Goal: Information Seeking & Learning: Learn about a topic

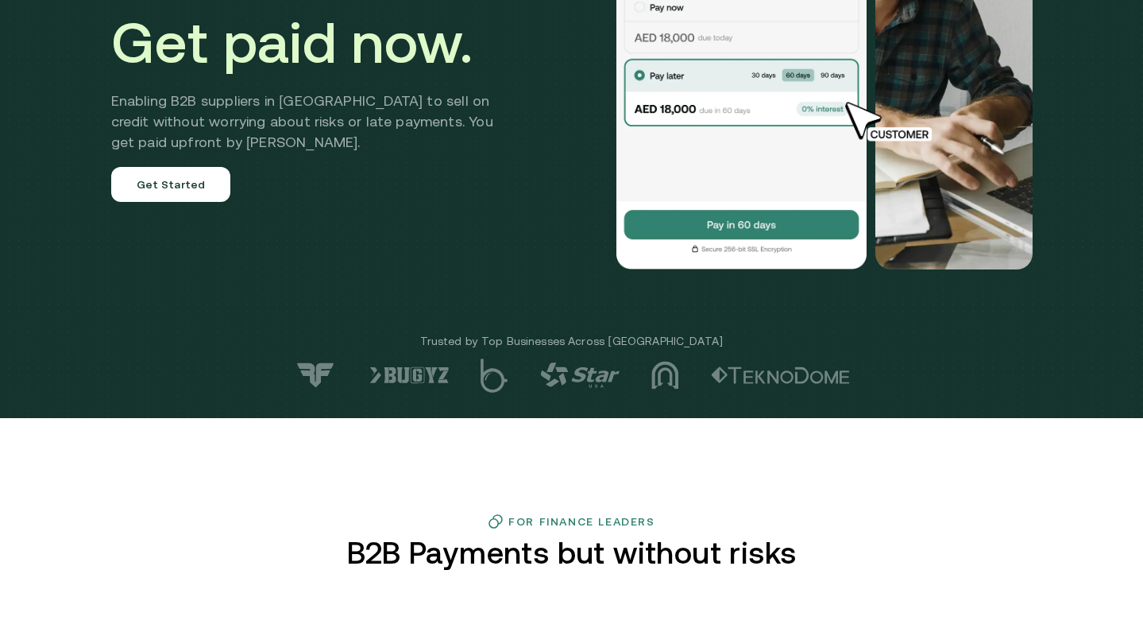
scroll to position [257, 0]
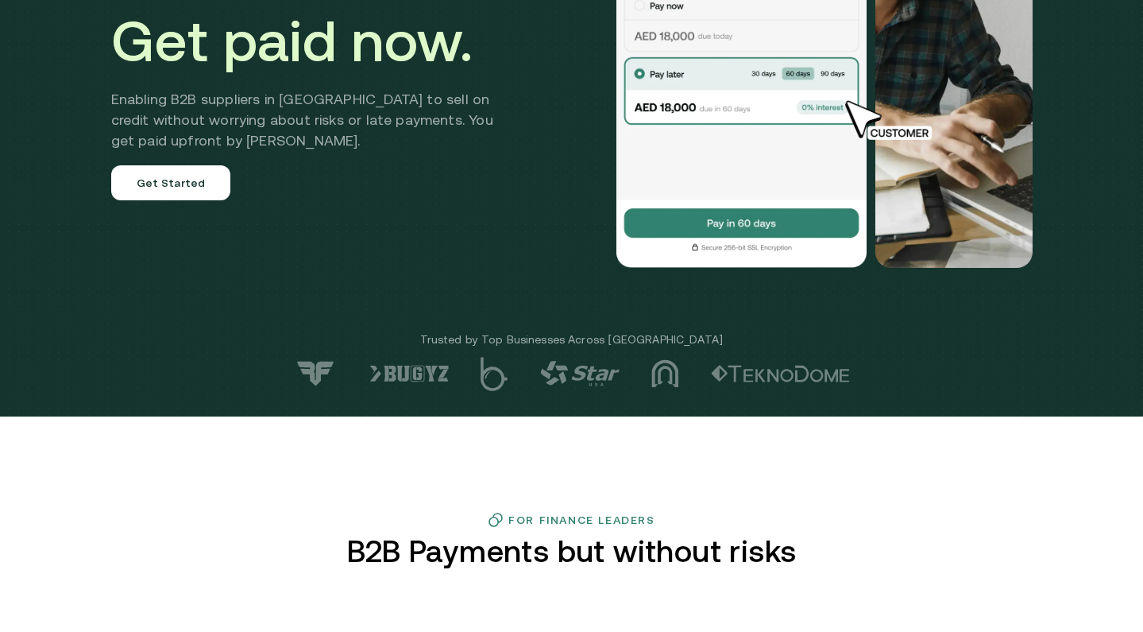
drag, startPoint x: 662, startPoint y: 330, endPoint x: 488, endPoint y: 332, distance: 174.8
click at [489, 331] on div "Extend credit. Get paid now. Enabling B2B suppliers in [GEOGRAPHIC_DATA] to sel…" at bounding box center [571, 79] width 1143 height 673
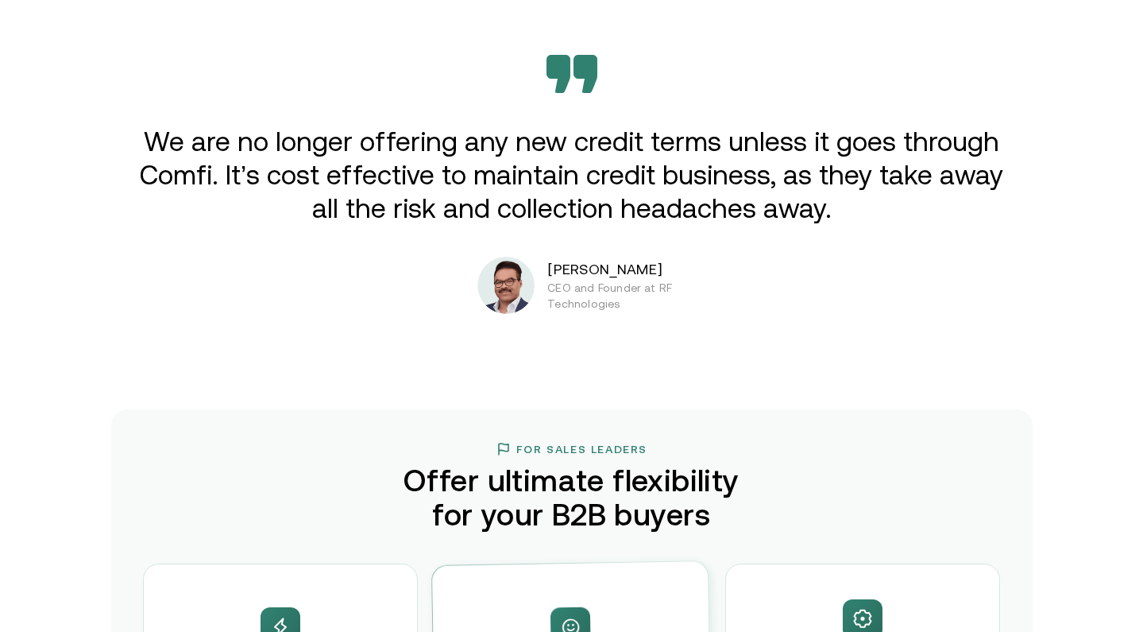
scroll to position [2663, 0]
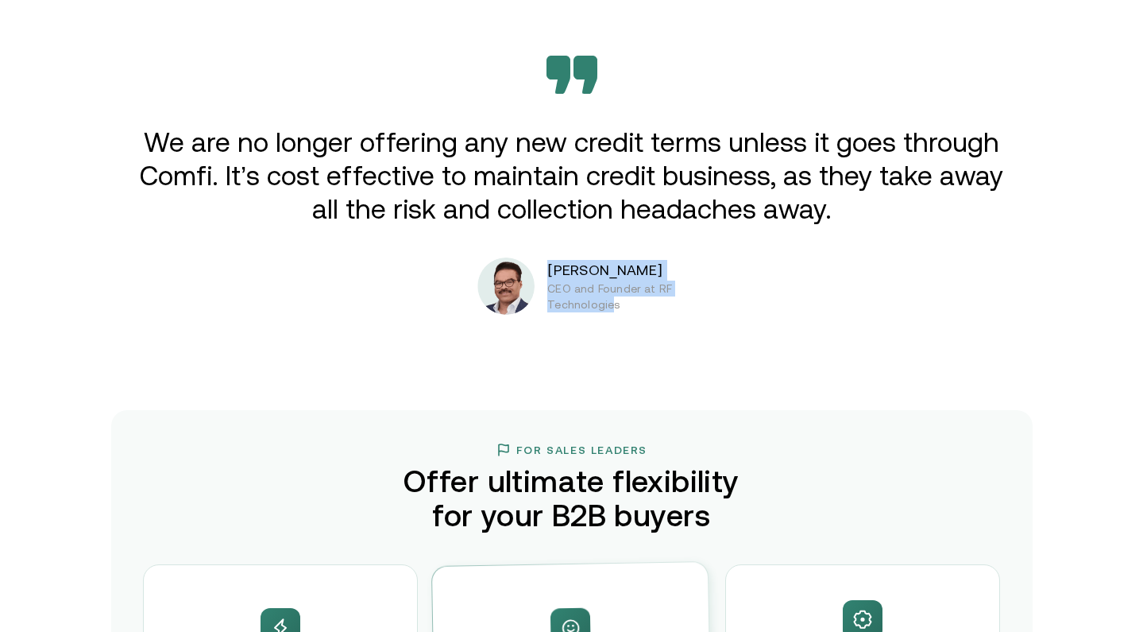
drag, startPoint x: 616, startPoint y: 305, endPoint x: 493, endPoint y: 229, distance: 144.8
click at [498, 231] on div "We are no longer offering any new credit terms unless it goes through Comfi. It…" at bounding box center [571, 185] width 953 height 259
click at [591, 254] on div "We are no longer offering any new credit terms unless it goes through Comfi. It…" at bounding box center [571, 185] width 953 height 259
drag, startPoint x: 635, startPoint y: 315, endPoint x: 547, endPoint y: 263, distance: 101.9
click at [547, 263] on div "Extend credit. Get paid now. Enabling B2B suppliers in [GEOGRAPHIC_DATA] to sel…" at bounding box center [571, 262] width 1143 height 5850
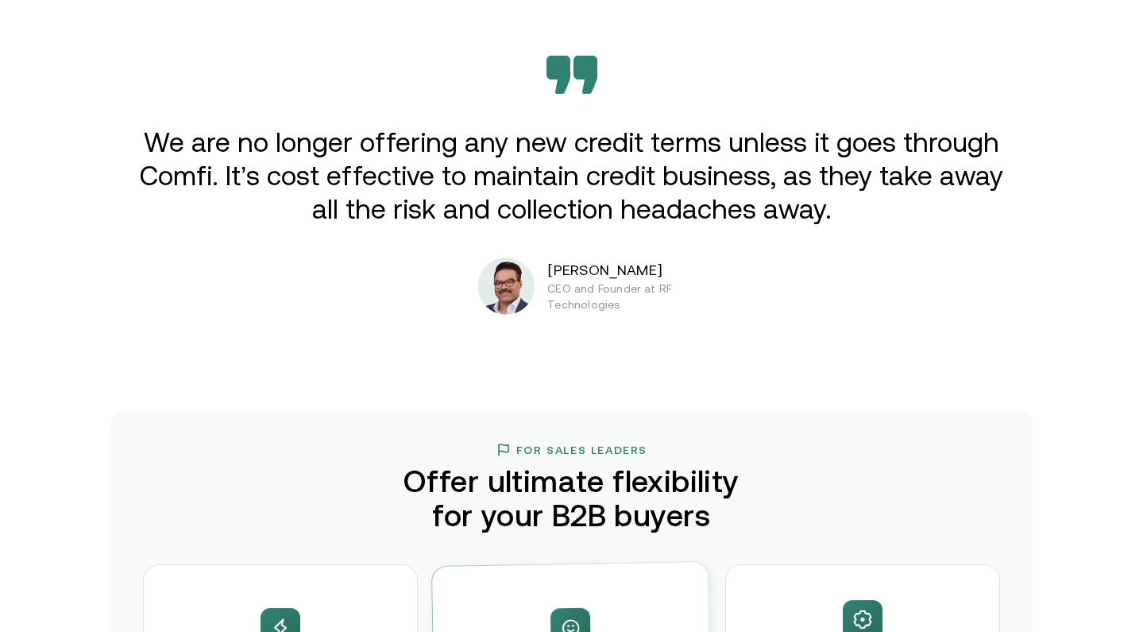
click at [493, 170] on p "We are no longer offering any new credit terms unless it goes through Comfi. It…" at bounding box center [571, 176] width 875 height 100
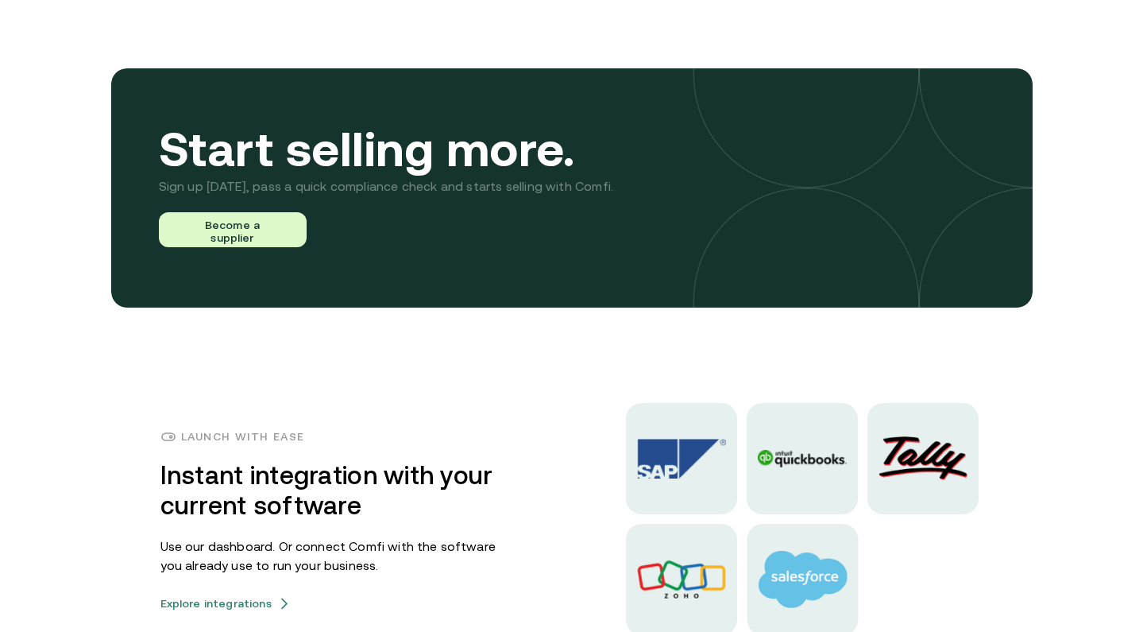
scroll to position [3722, 0]
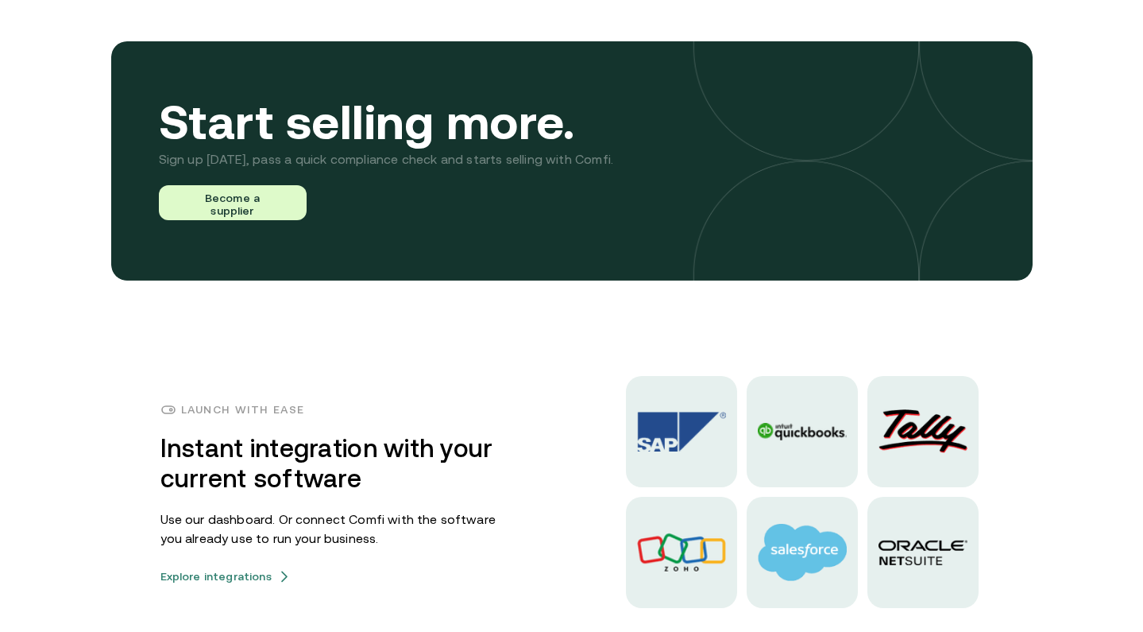
click at [682, 427] on img at bounding box center [681, 431] width 89 height 41
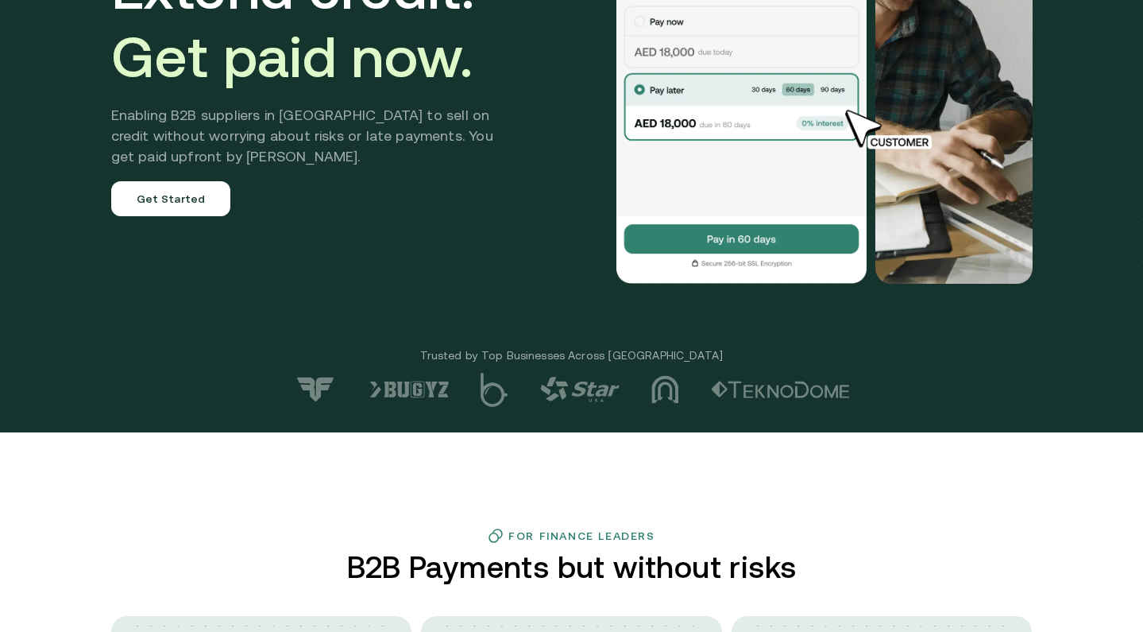
scroll to position [0, 0]
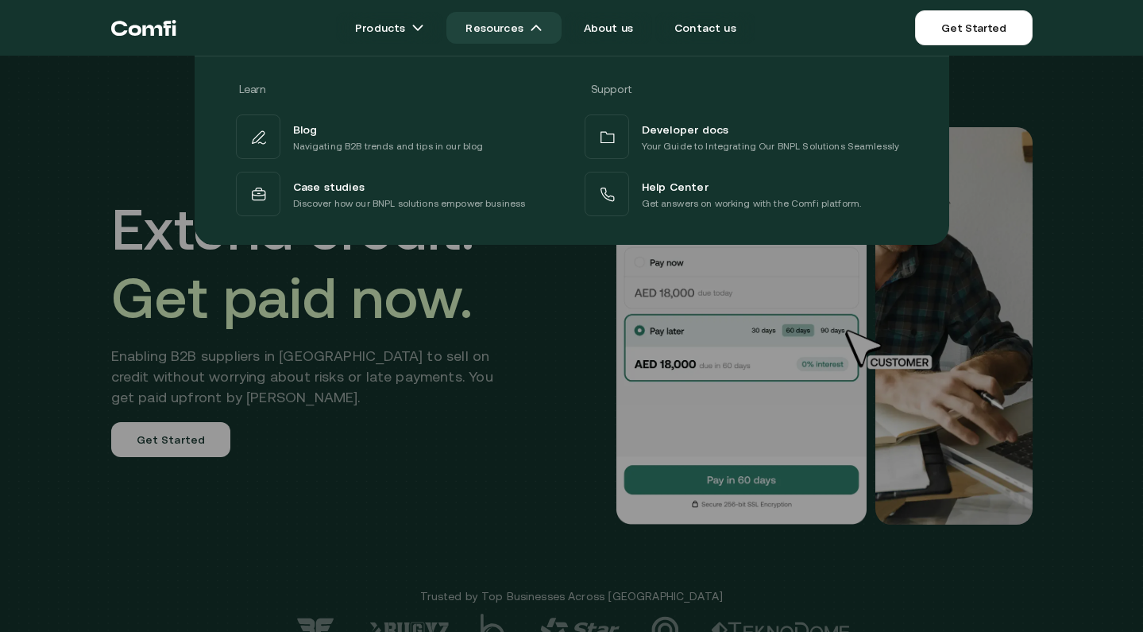
click at [529, 33] on link "Resources" at bounding box center [503, 28] width 114 height 32
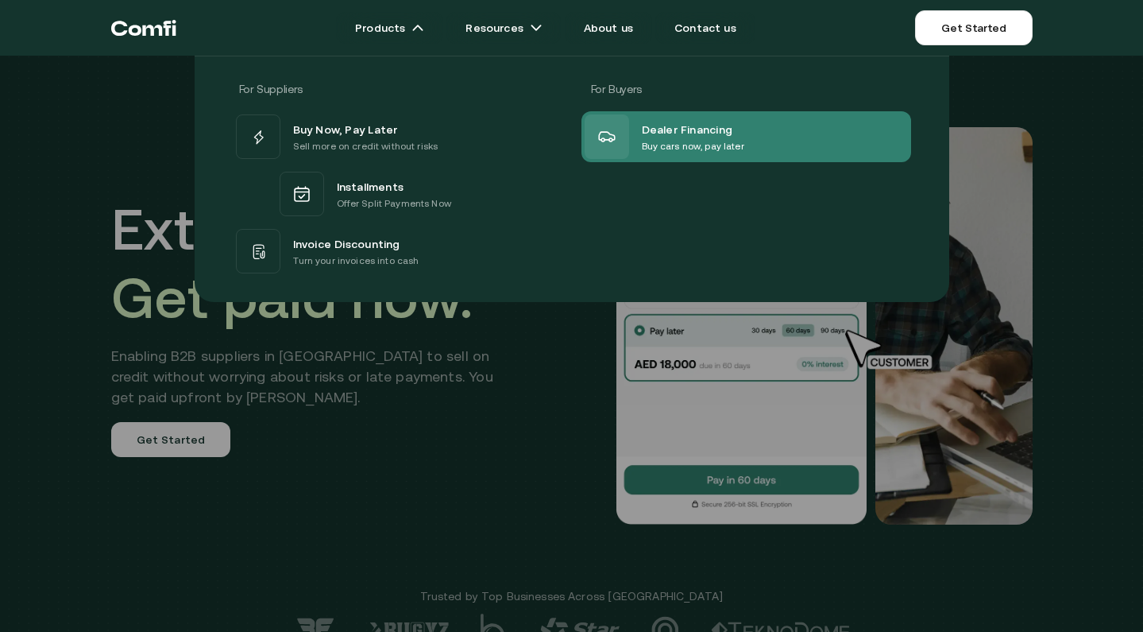
click at [676, 139] on p "Buy cars now, pay later" at bounding box center [693, 146] width 102 height 16
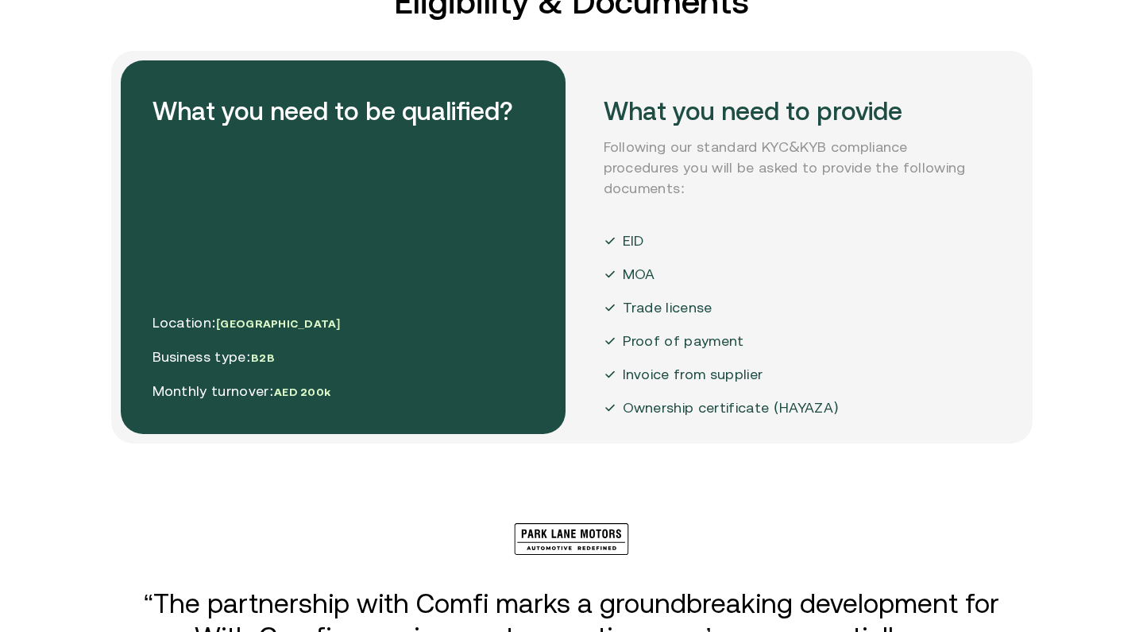
scroll to position [2844, 0]
